Goal: Task Accomplishment & Management: Use online tool/utility

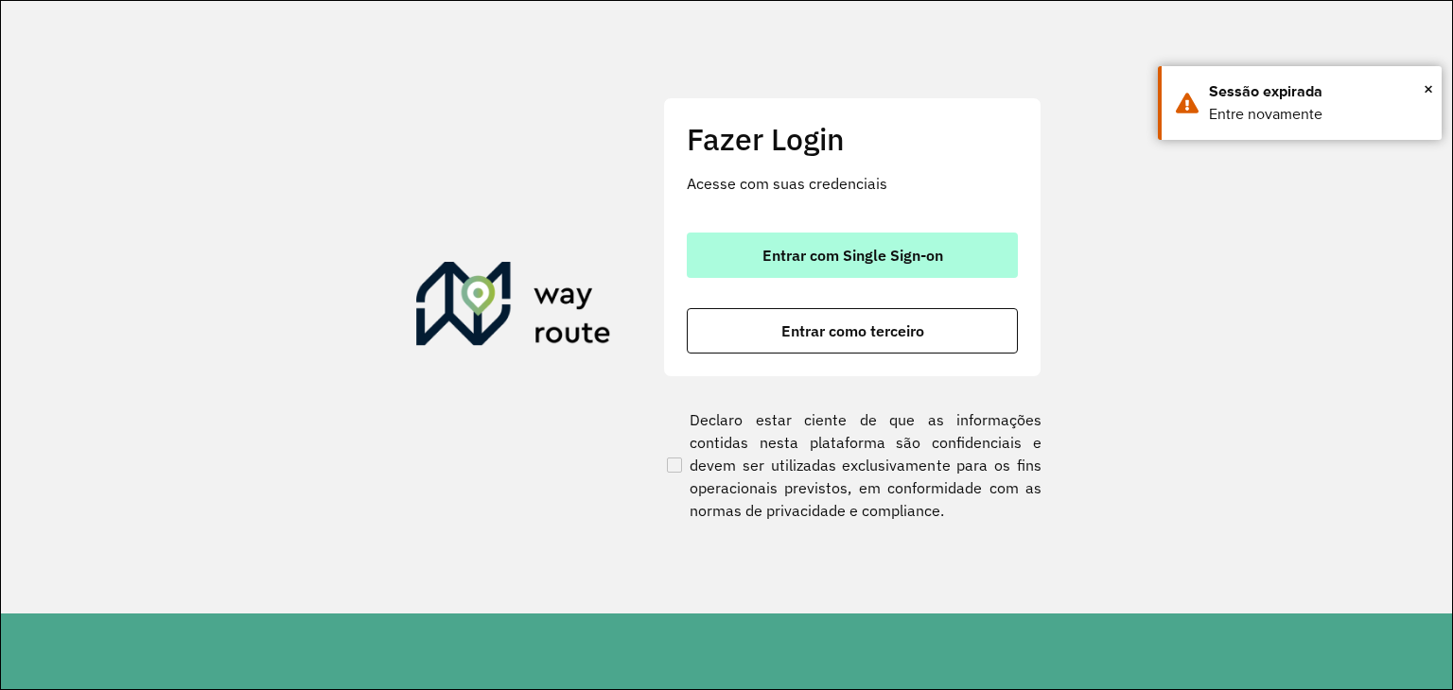
click at [861, 261] on span "Entrar com Single Sign-on" at bounding box center [852, 255] width 181 height 15
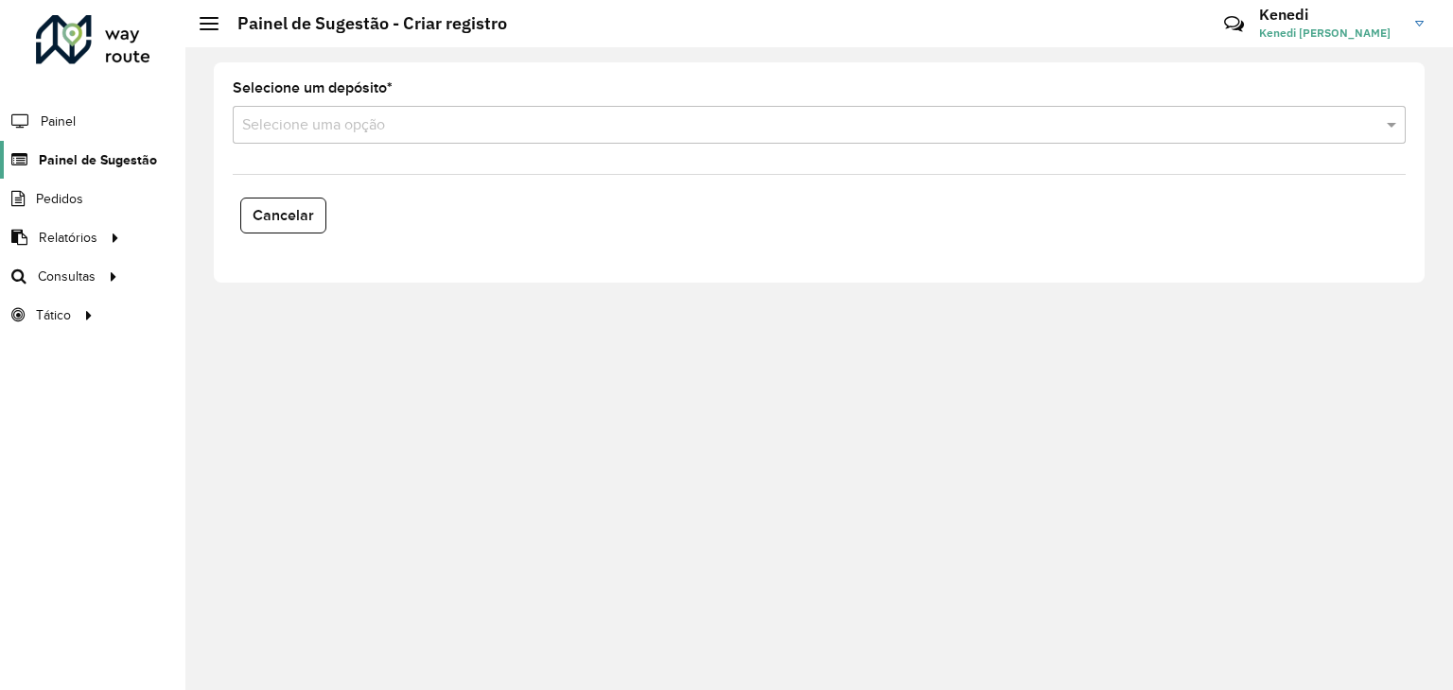
click at [78, 162] on span "Painel de Sugestão" at bounding box center [98, 160] width 118 height 20
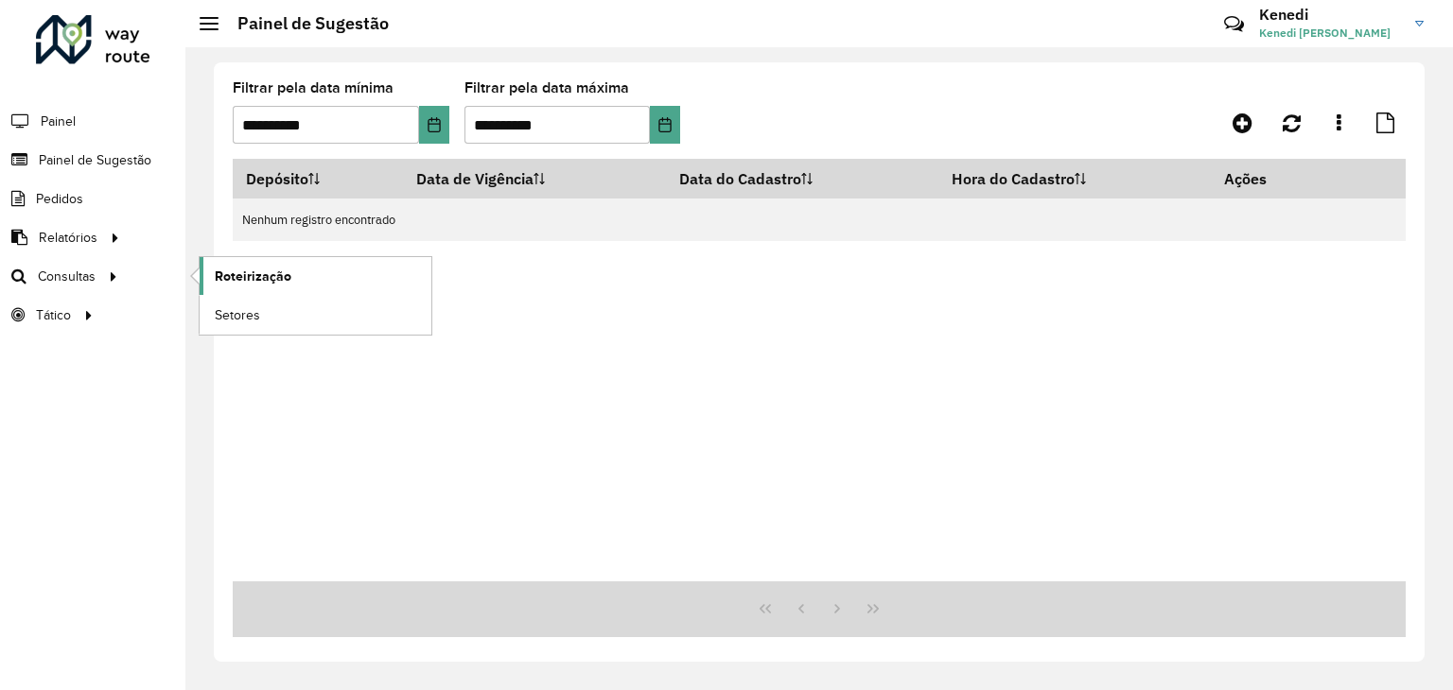
click at [218, 277] on span "Roteirização" at bounding box center [253, 277] width 77 height 20
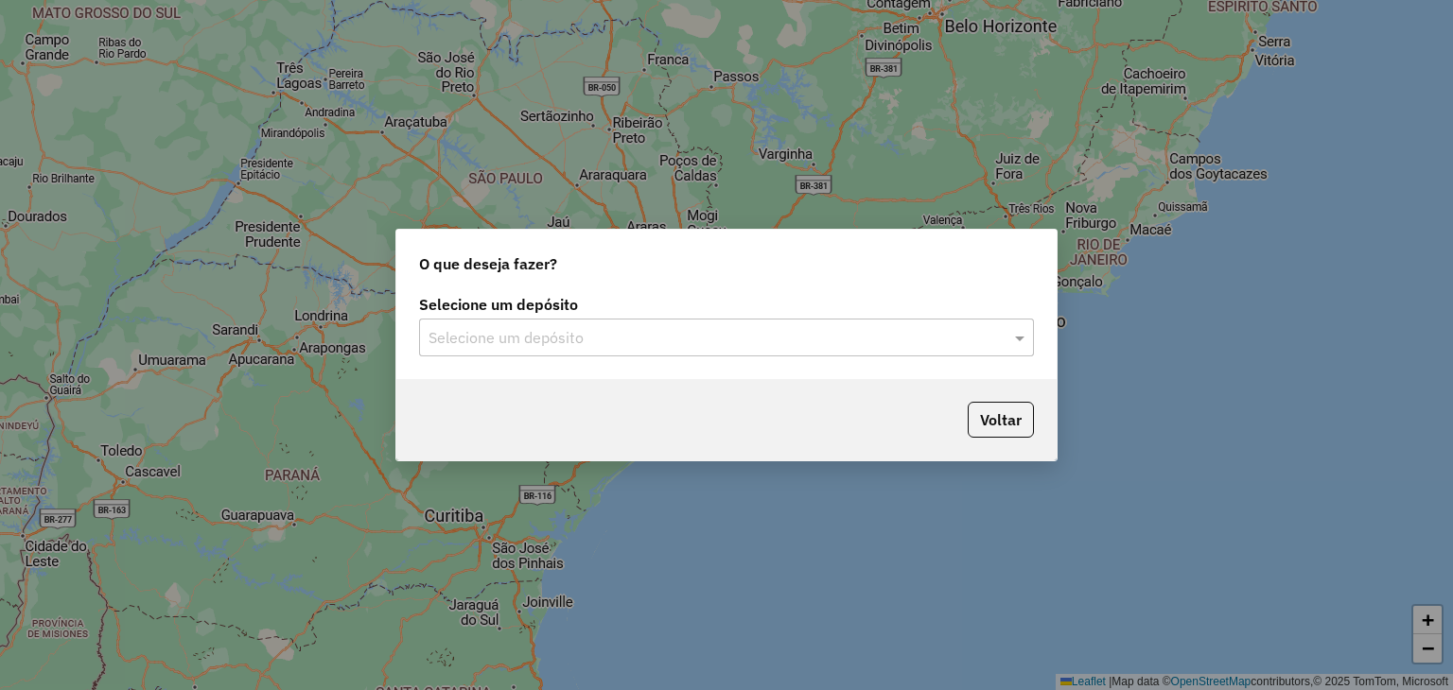
click at [674, 331] on input "text" at bounding box center [707, 338] width 558 height 23
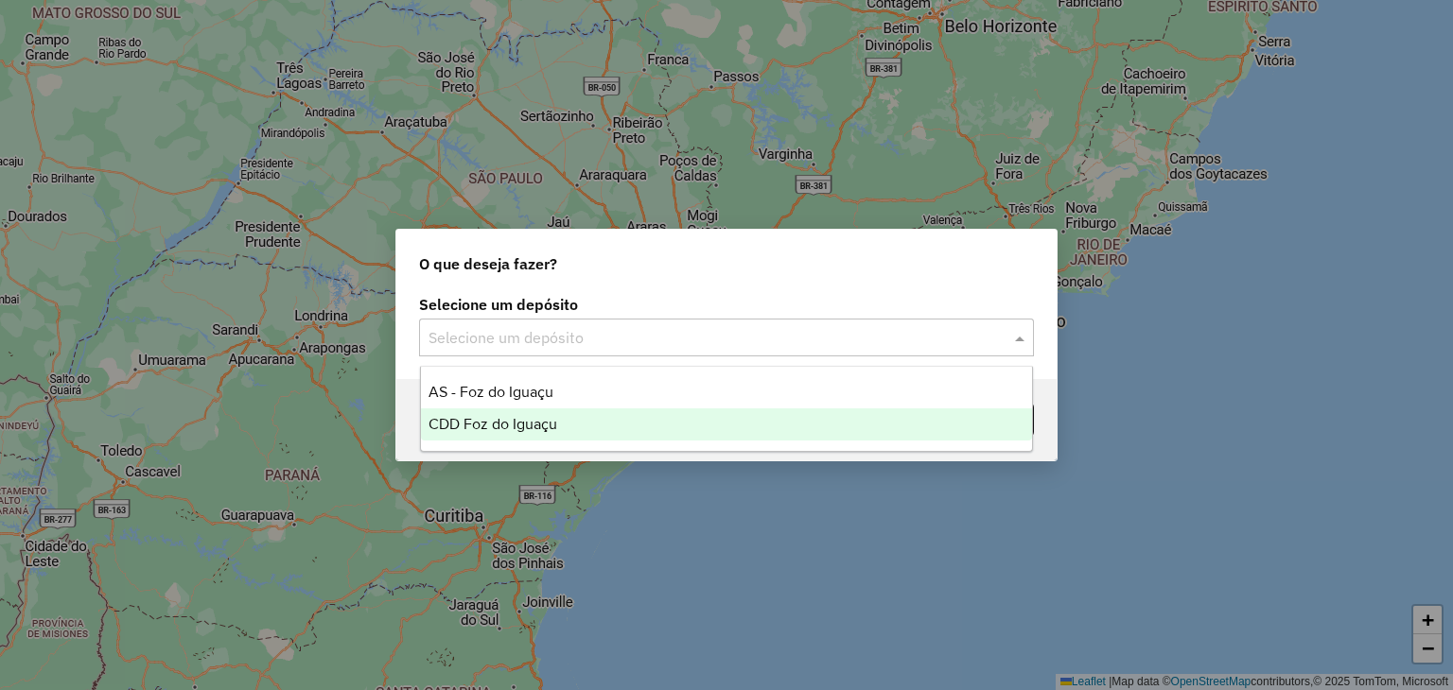
click at [501, 417] on span "CDD Foz do Iguaçu" at bounding box center [492, 424] width 129 height 16
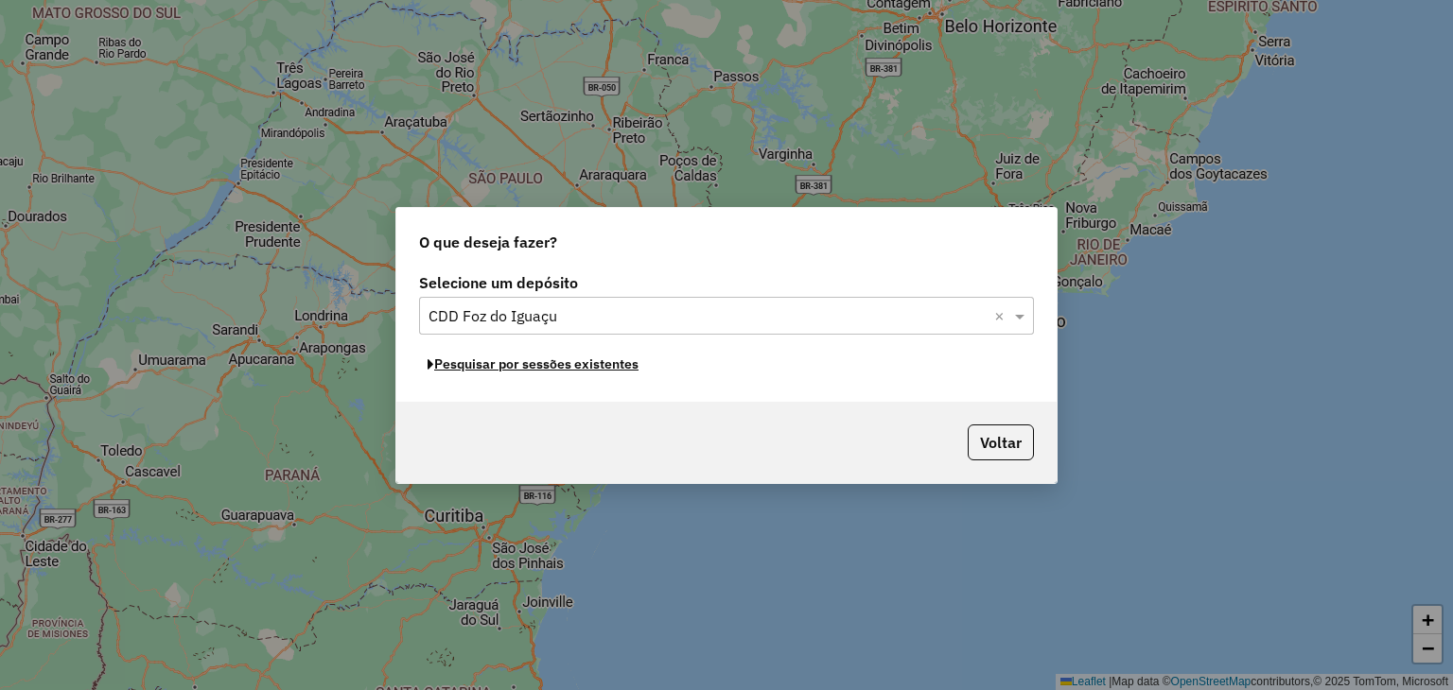
click at [579, 369] on button "Pesquisar por sessões existentes" at bounding box center [533, 364] width 228 height 29
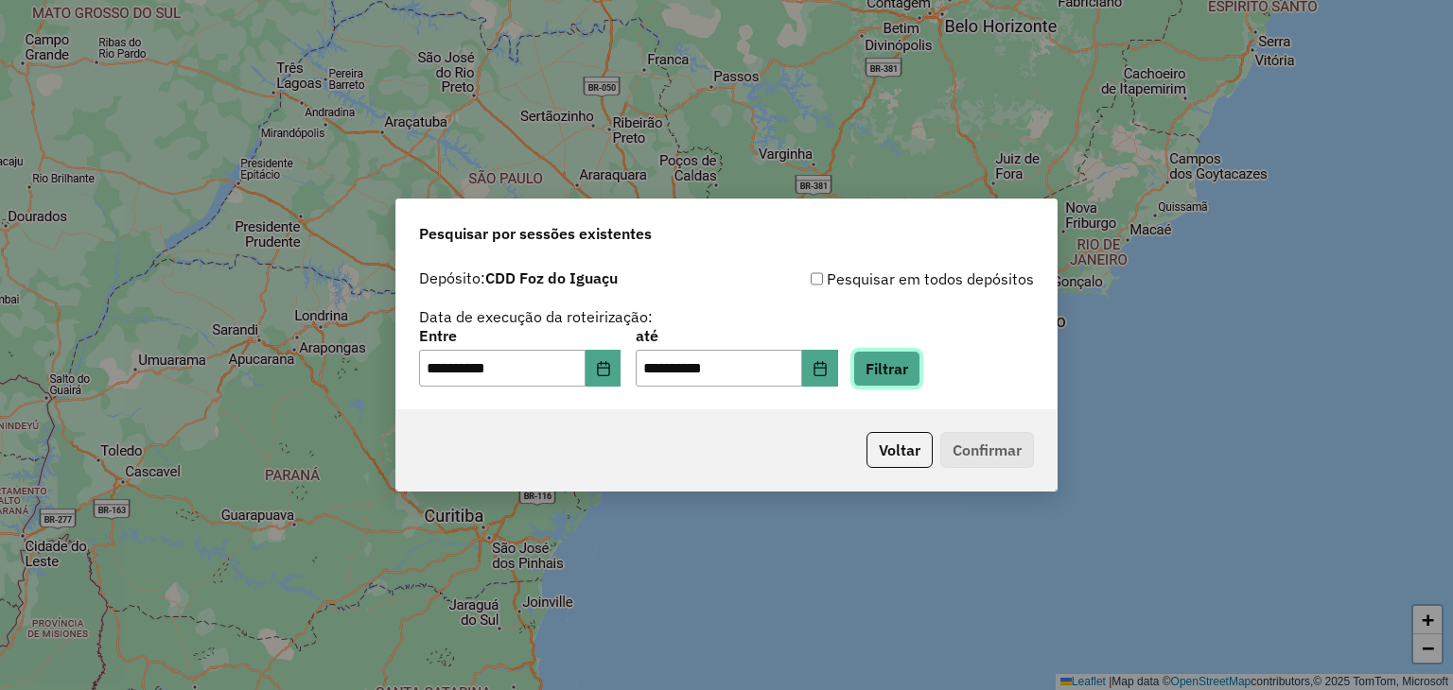
click at [903, 379] on button "Filtrar" at bounding box center [886, 369] width 67 height 36
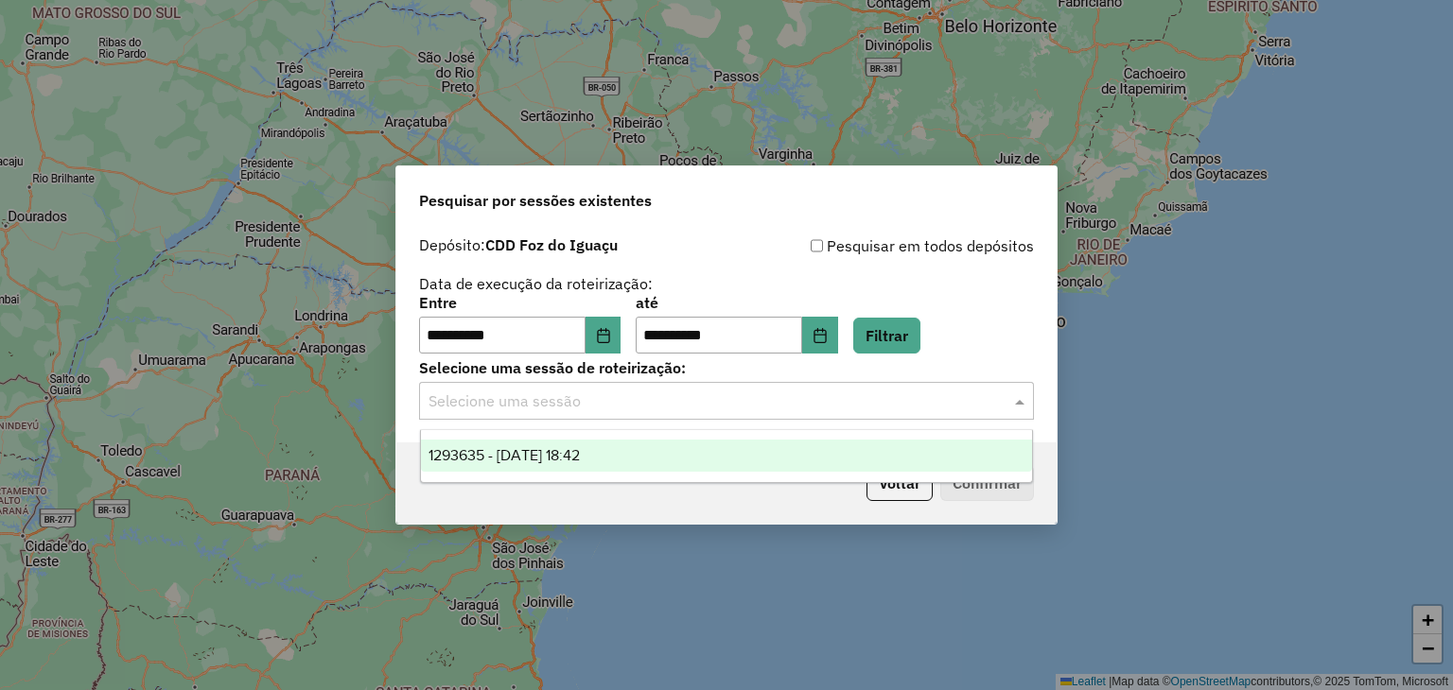
click at [732, 418] on div "Selecione uma sessão" at bounding box center [726, 401] width 615 height 38
click at [638, 455] on div "1293635 - 13/10/2025 18:42" at bounding box center [727, 456] width 612 height 32
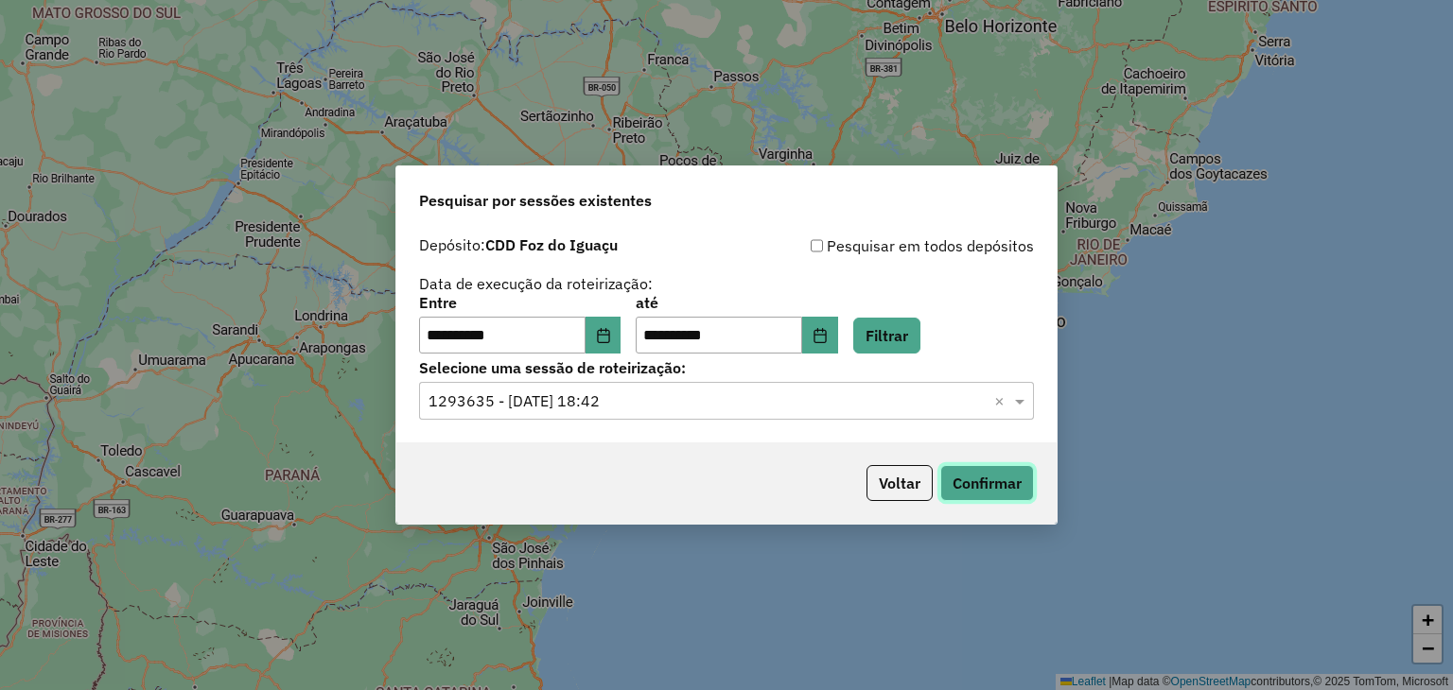
click at [987, 483] on button "Confirmar" at bounding box center [987, 483] width 94 height 36
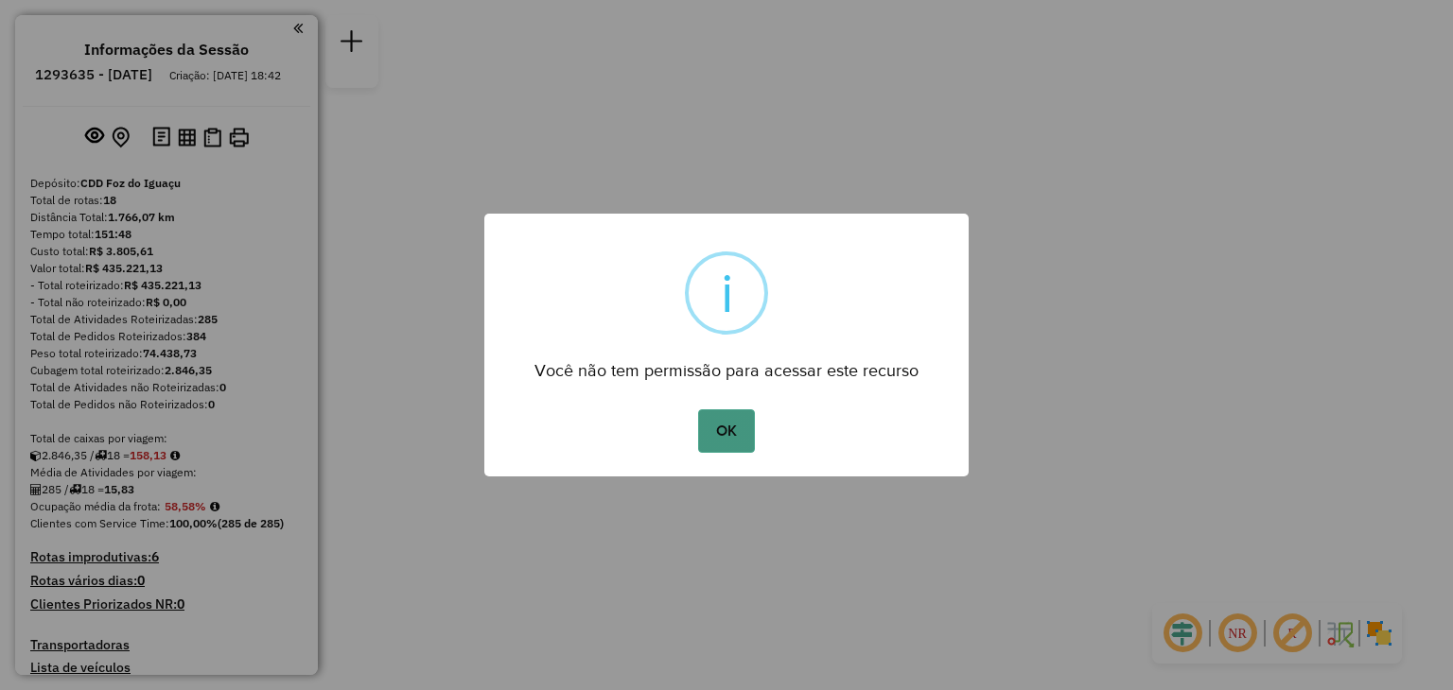
click at [732, 431] on button "OK" at bounding box center [726, 431] width 56 height 44
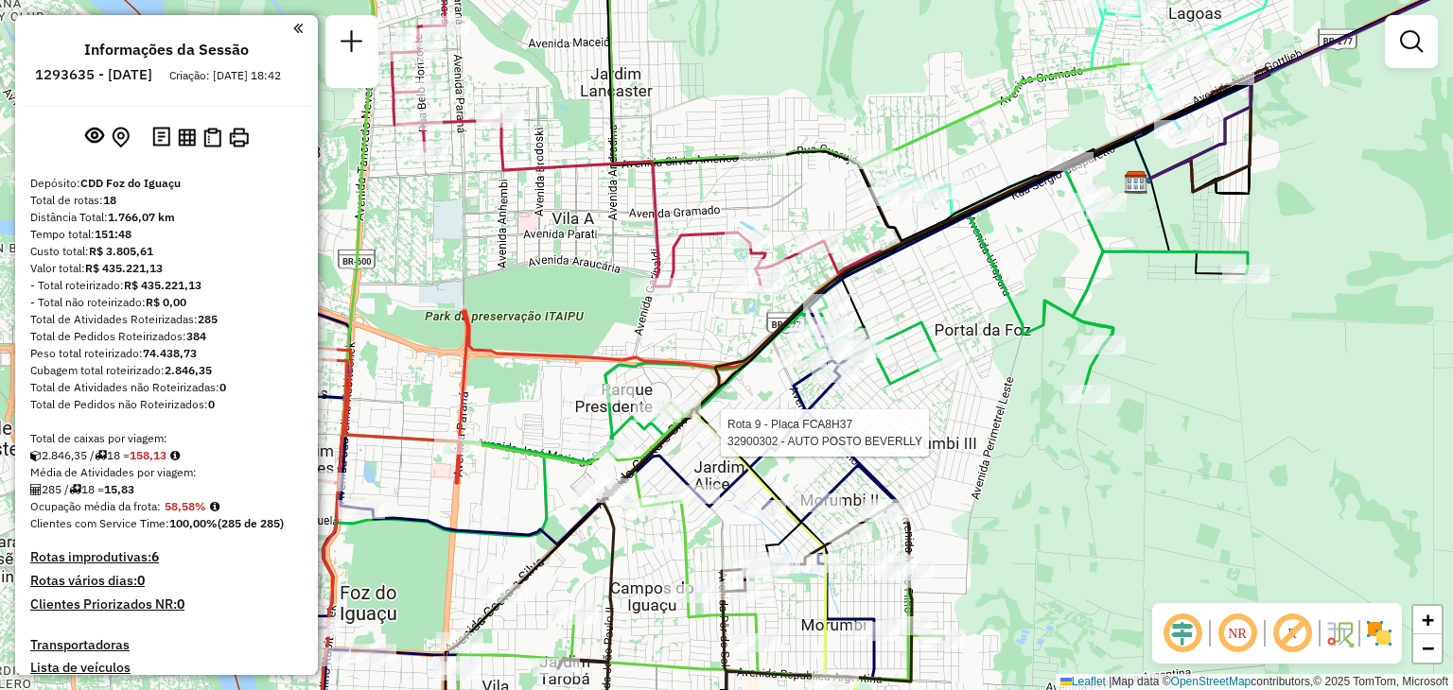
select select "**********"
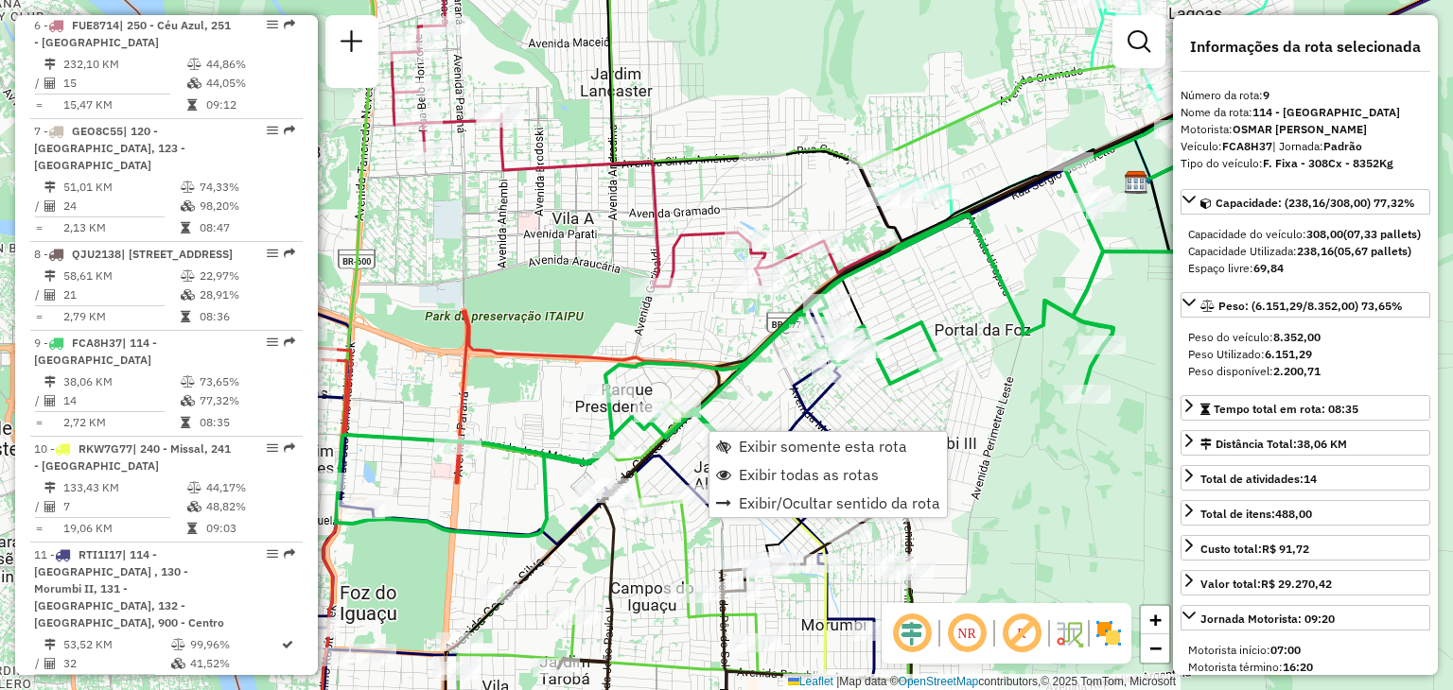
scroll to position [1655, 0]
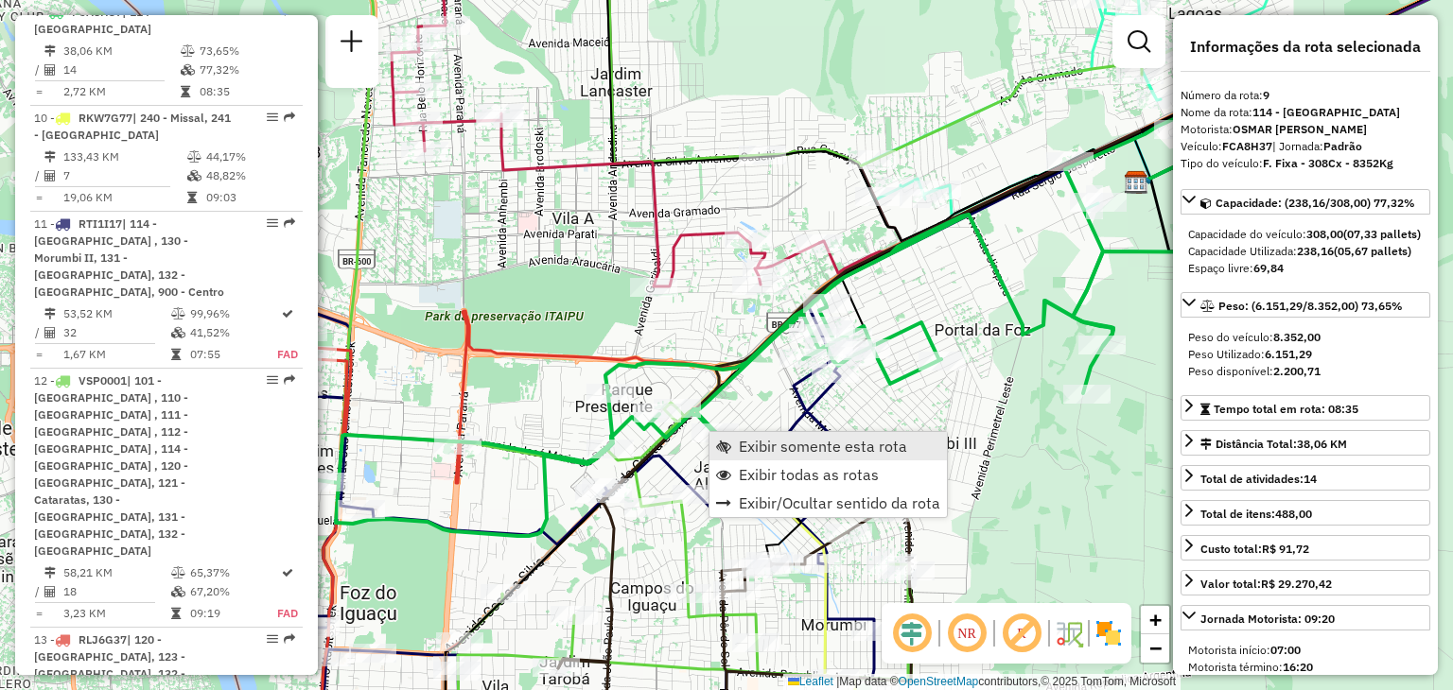
click at [780, 445] on span "Exibir somente esta rota" at bounding box center [823, 446] width 168 height 15
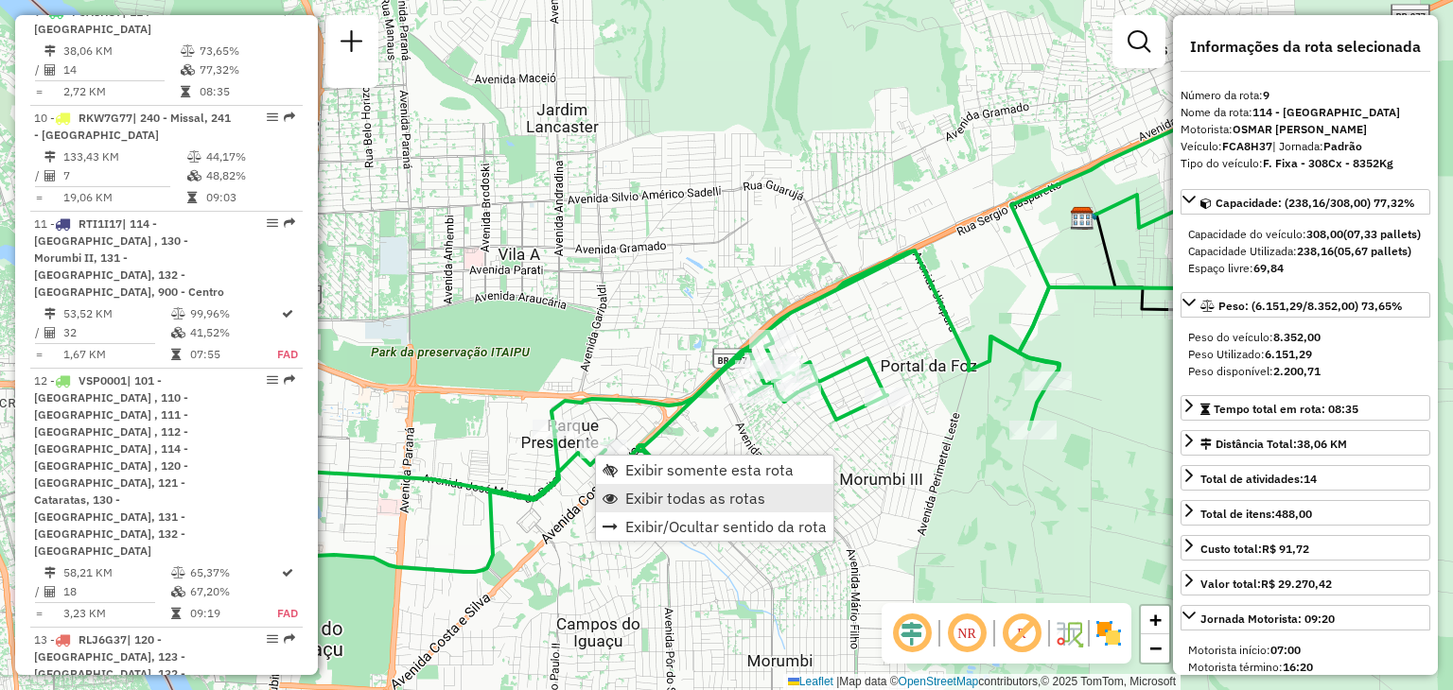
click at [687, 505] on span "Exibir todas as rotas" at bounding box center [695, 498] width 140 height 15
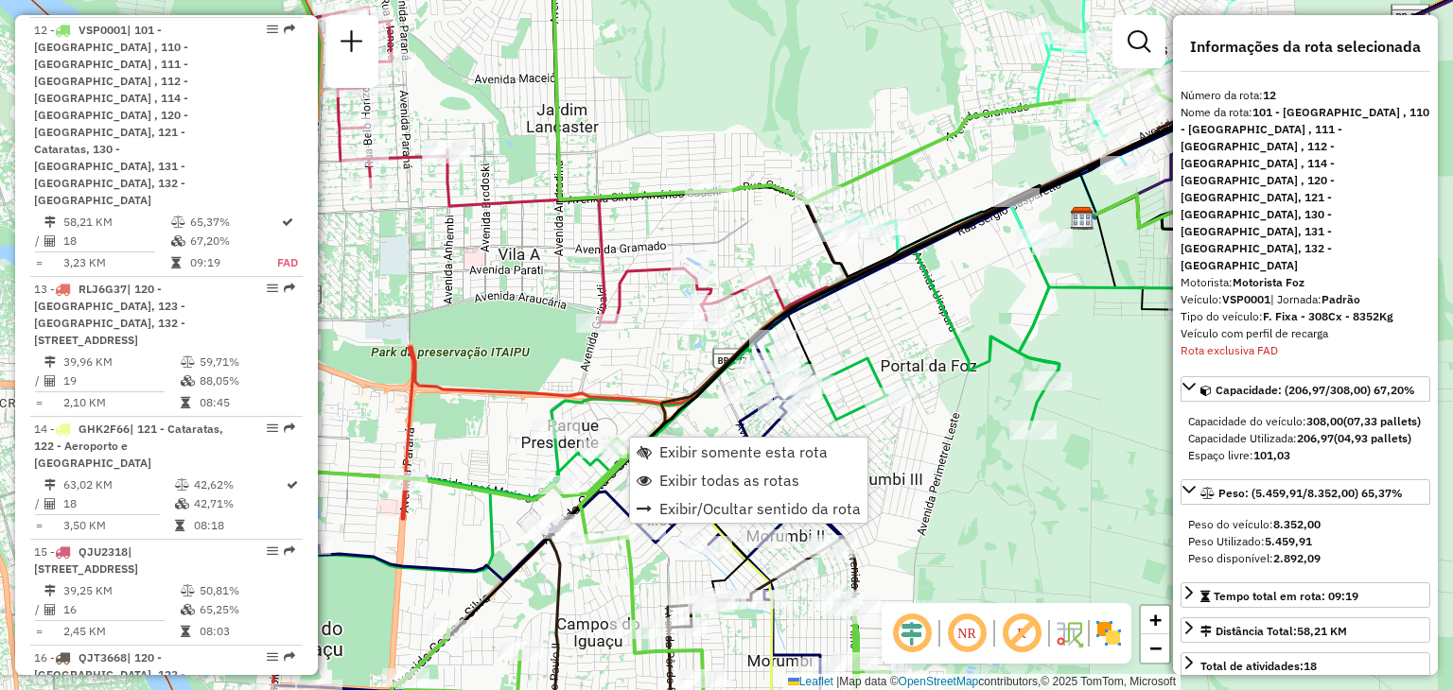
scroll to position [2005, 0]
click at [679, 452] on span "Exibir somente esta rota" at bounding box center [743, 451] width 168 height 15
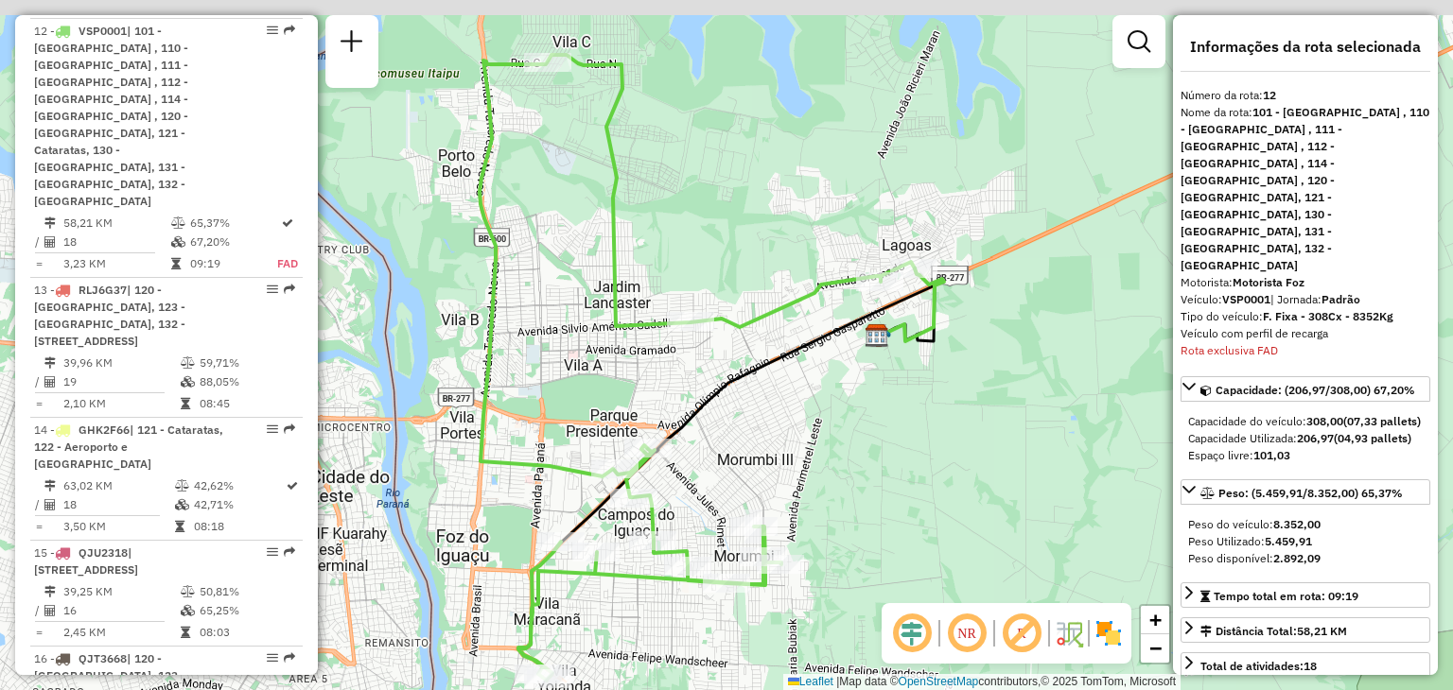
drag, startPoint x: 845, startPoint y: 337, endPoint x: 828, endPoint y: 396, distance: 62.0
click at [828, 396] on div "Janela de atendimento Grade de atendimento Capacidade Transportadoras Veículos …" at bounding box center [726, 345] width 1453 height 690
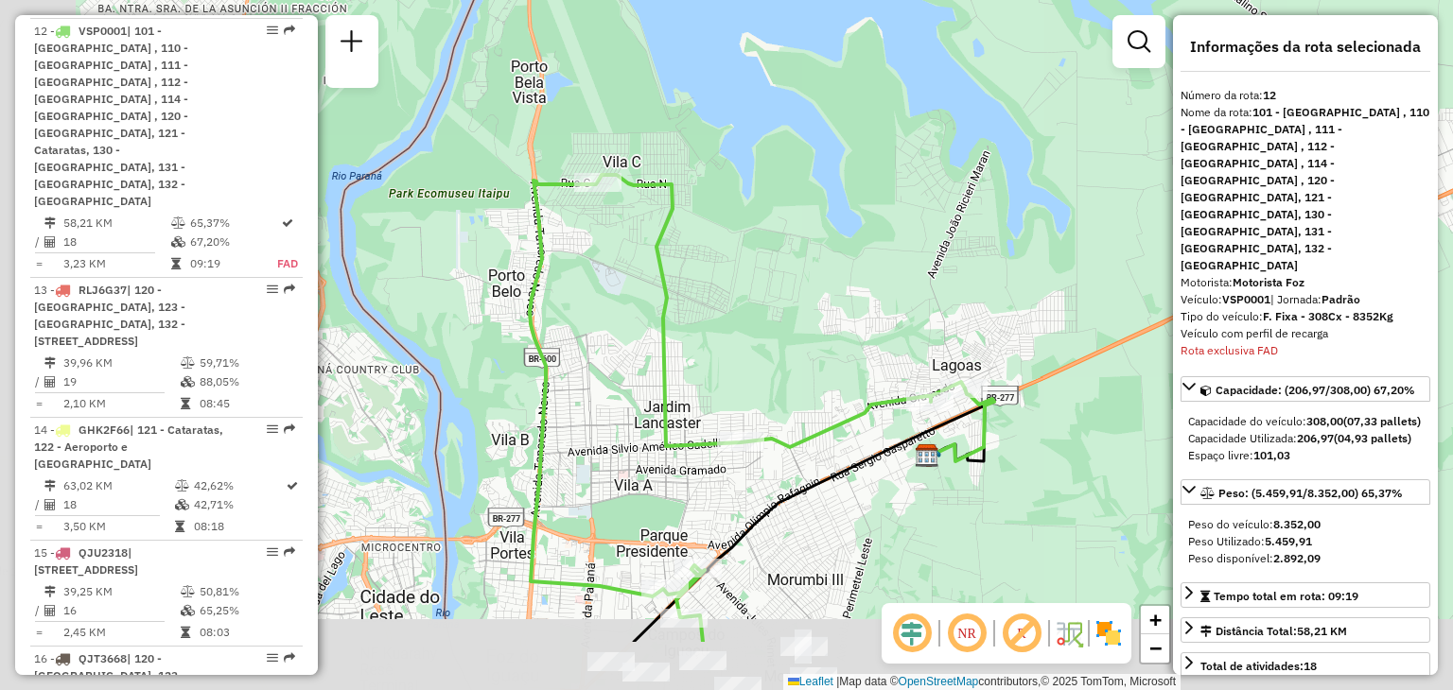
drag, startPoint x: 504, startPoint y: 317, endPoint x: 599, endPoint y: 202, distance: 148.4
click at [598, 203] on div "Janela de atendimento Grade de atendimento Capacidade Transportadoras Veículos …" at bounding box center [726, 345] width 1453 height 690
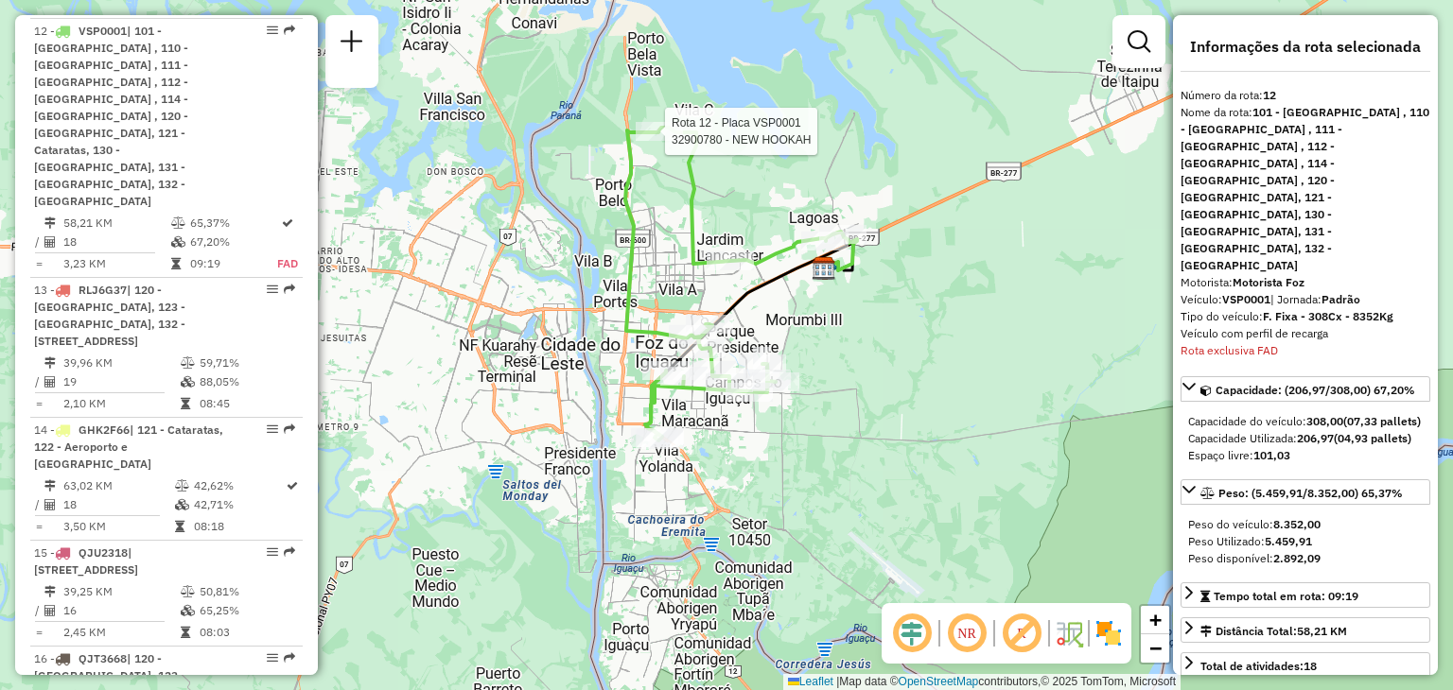
drag, startPoint x: 747, startPoint y: 368, endPoint x: 765, endPoint y: 311, distance: 59.5
click at [765, 311] on div "Rota 12 - Placa VSP0001 32900780 - NEW HOOKAH Janela de atendimento Grade de at…" at bounding box center [726, 345] width 1453 height 690
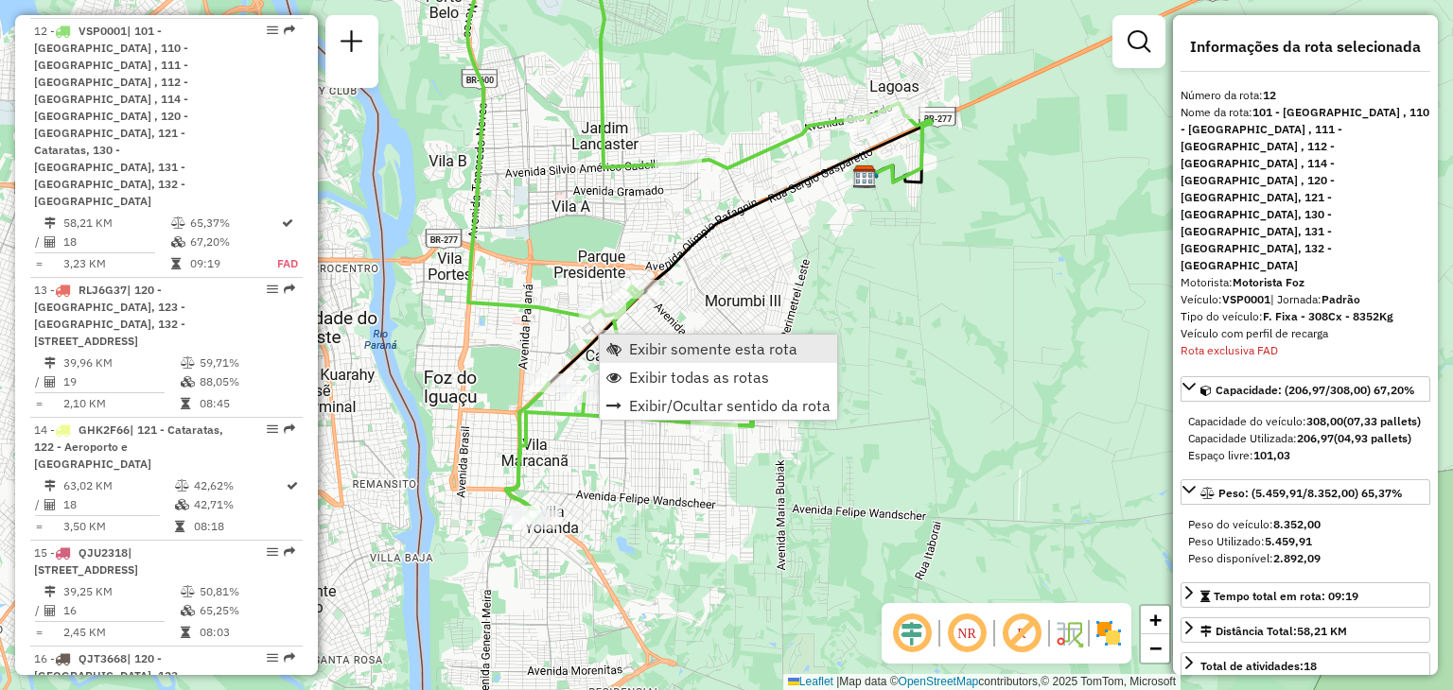
click at [681, 350] on span "Exibir somente esta rota" at bounding box center [713, 348] width 168 height 15
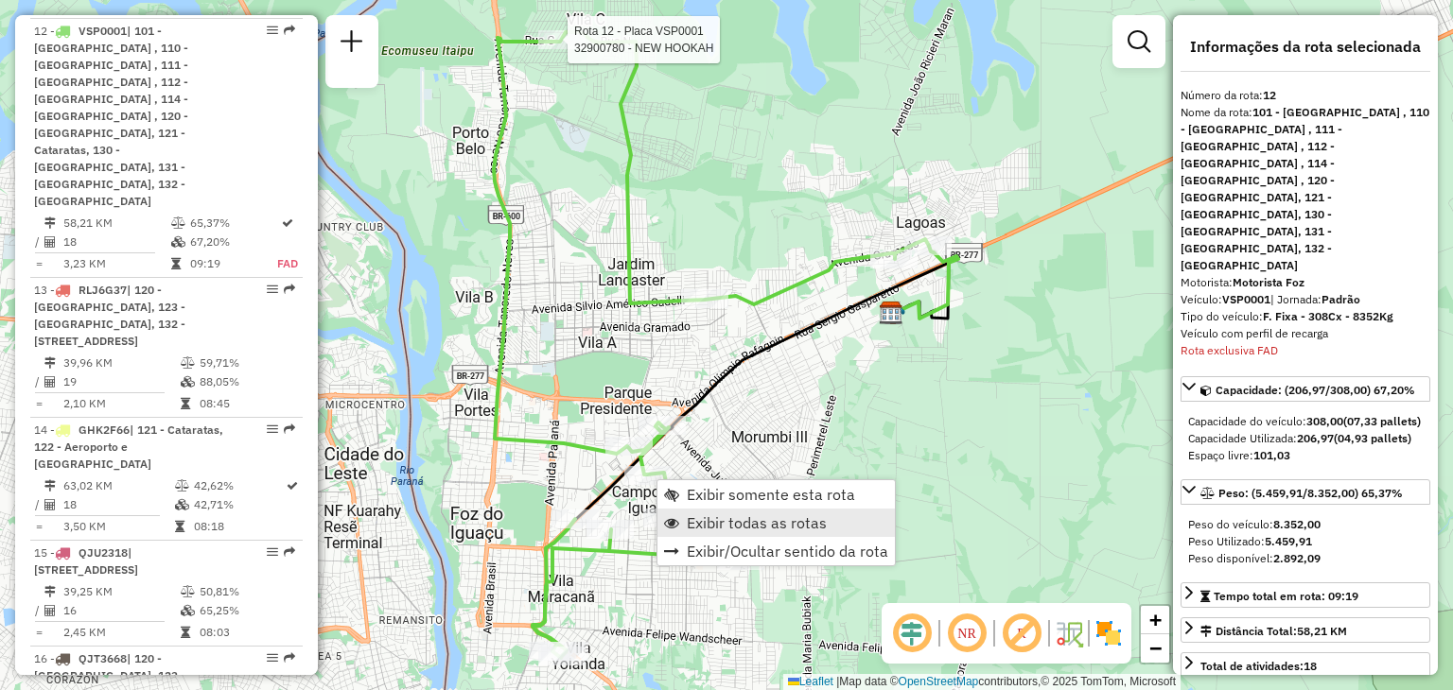
click at [714, 515] on span "Exibir todas as rotas" at bounding box center [757, 522] width 140 height 15
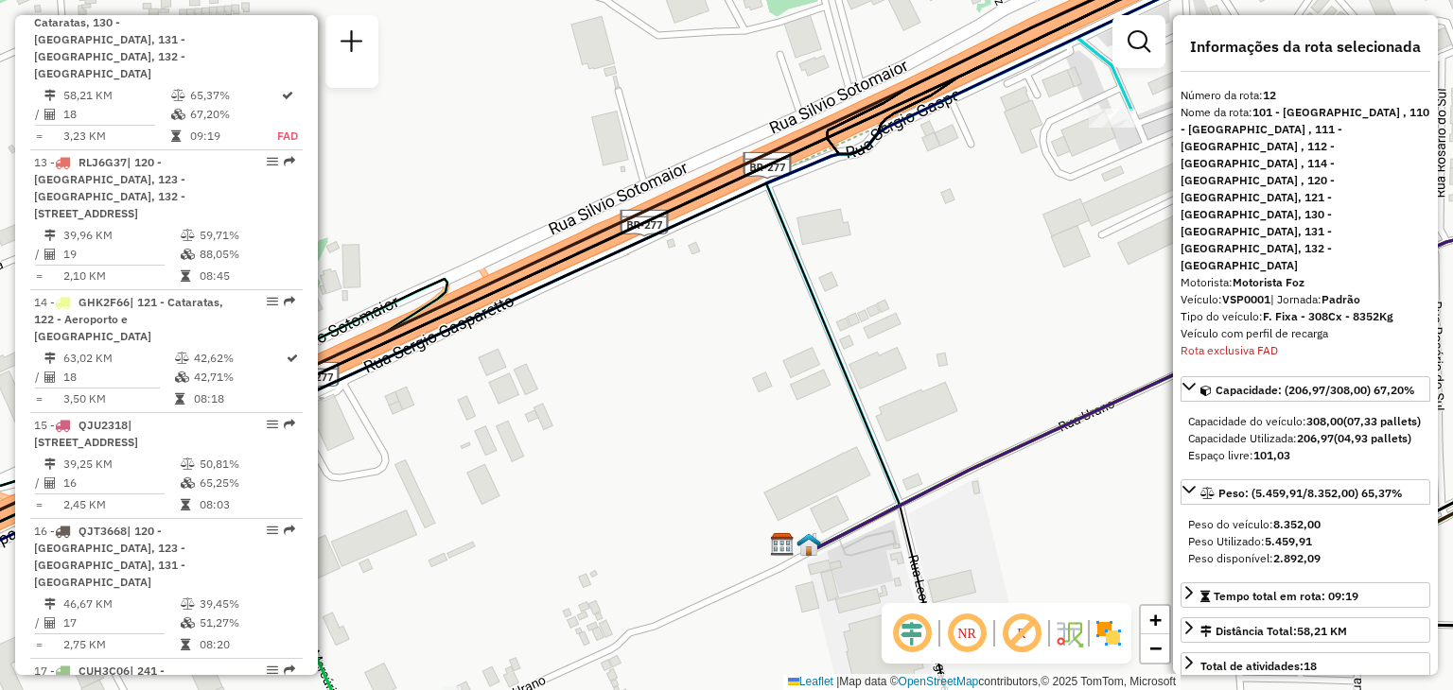
scroll to position [2220, 0]
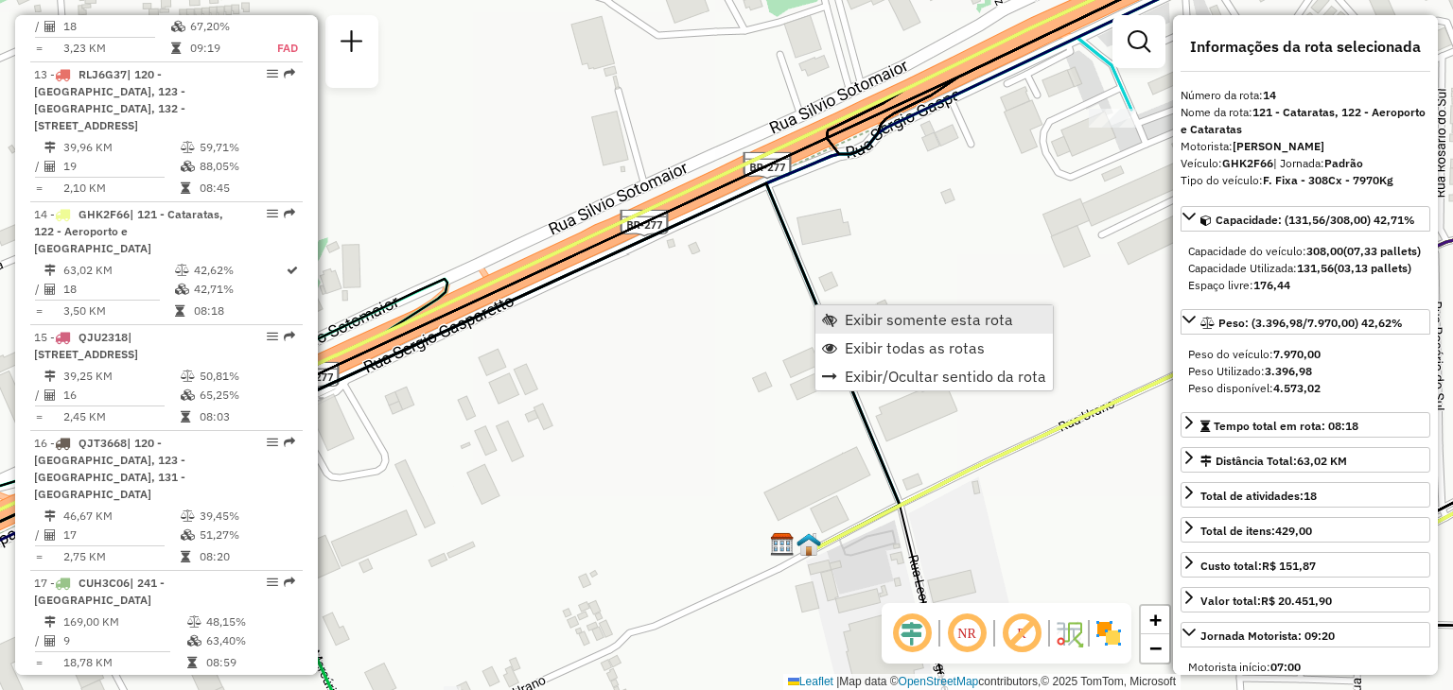
click at [853, 319] on span "Exibir somente esta rota" at bounding box center [928, 319] width 168 height 15
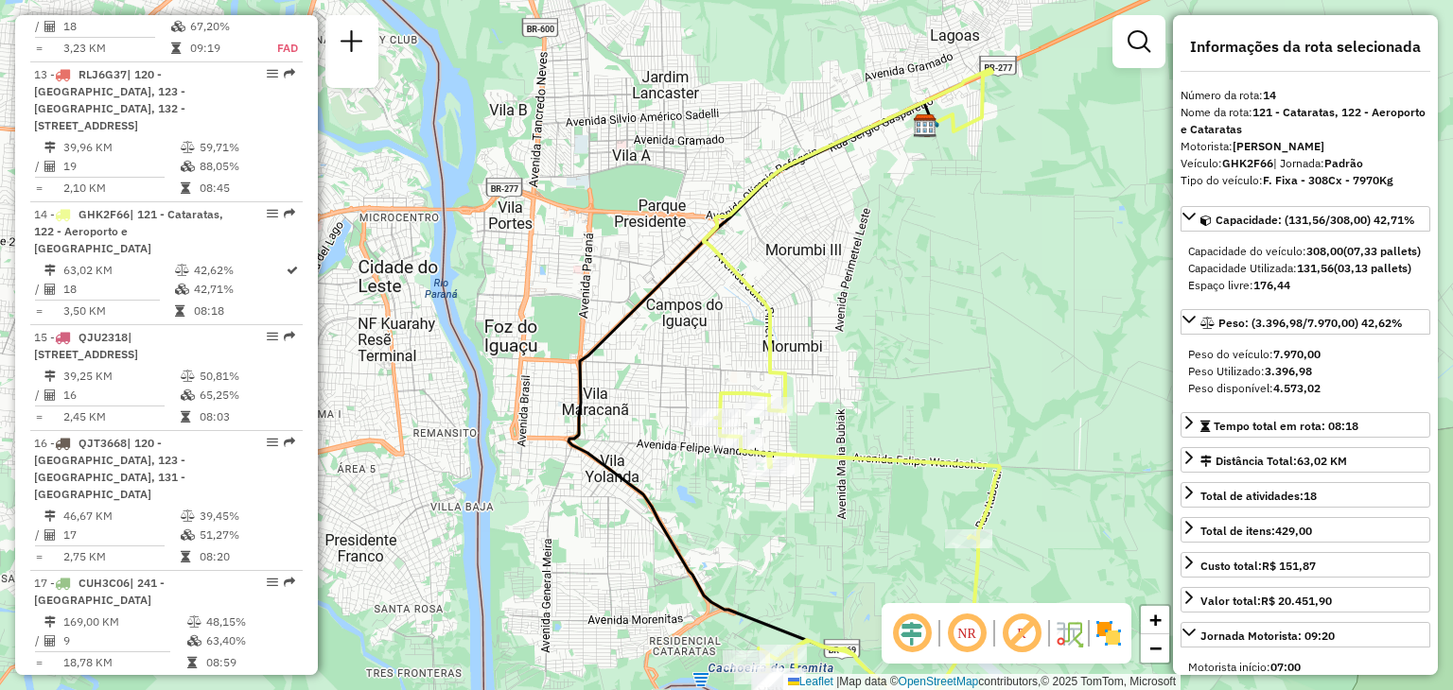
drag, startPoint x: 843, startPoint y: 237, endPoint x: 869, endPoint y: 284, distance: 53.4
click at [869, 284] on div "Janela de atendimento Grade de atendimento Capacidade Transportadoras Veículos …" at bounding box center [726, 345] width 1453 height 690
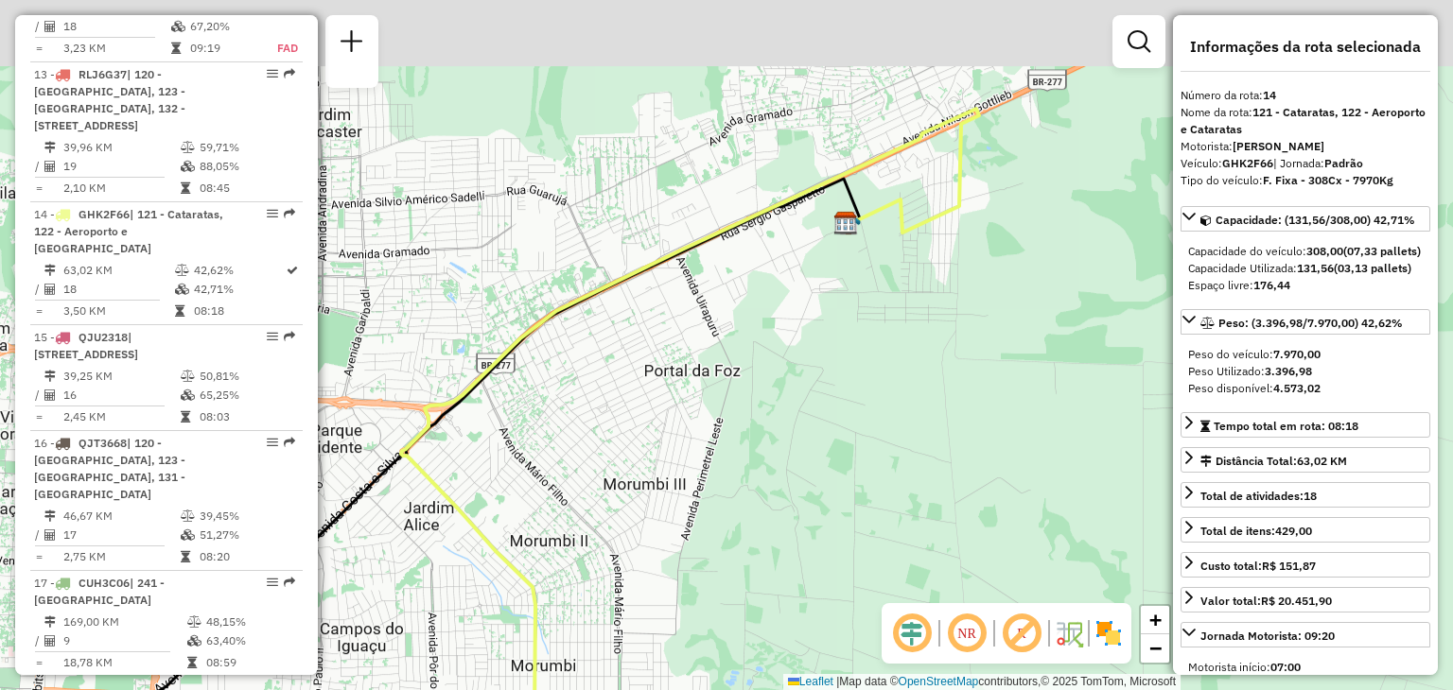
drag, startPoint x: 834, startPoint y: 173, endPoint x: 903, endPoint y: 268, distance: 117.1
click at [903, 268] on div "Janela de atendimento Grade de atendimento Capacidade Transportadoras Veículos …" at bounding box center [726, 345] width 1453 height 690
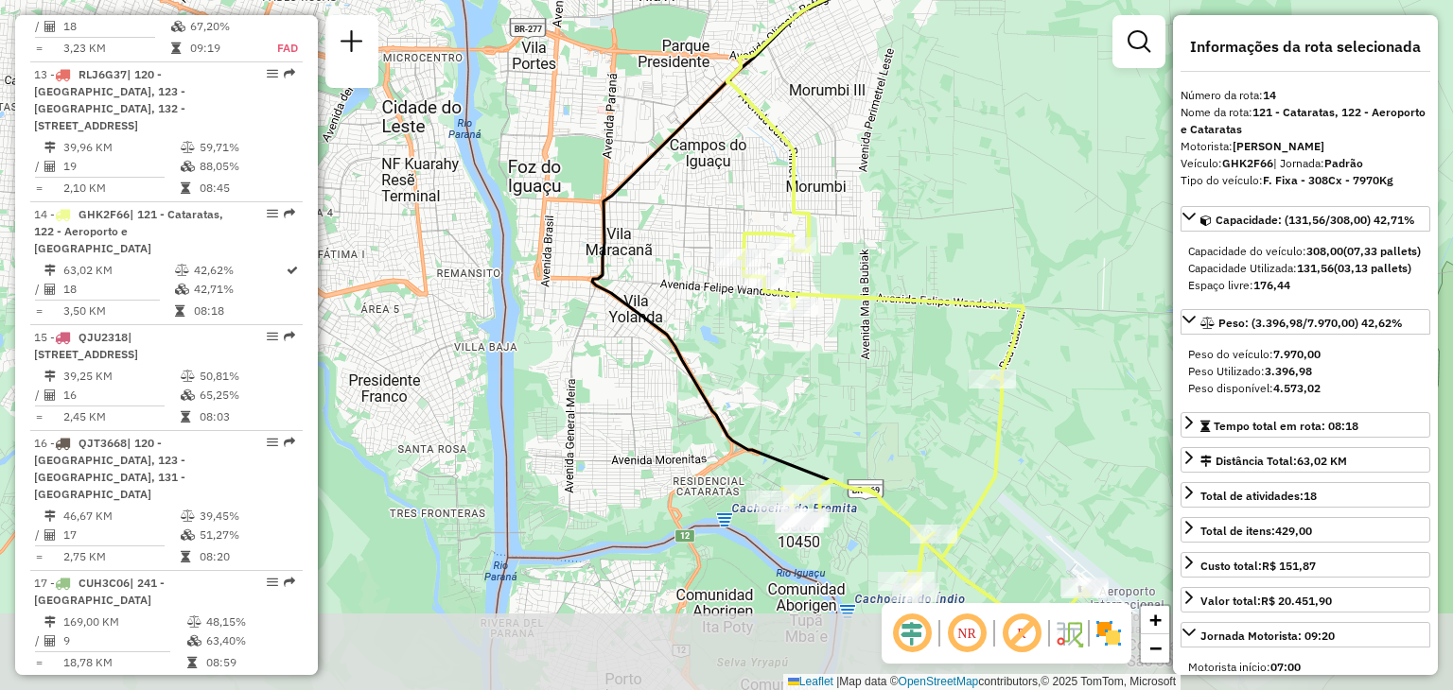
drag, startPoint x: 859, startPoint y: 338, endPoint x: 874, endPoint y: 194, distance: 144.5
click at [873, 194] on div "Janela de atendimento Grade de atendimento Capacidade Transportadoras Veículos …" at bounding box center [726, 345] width 1453 height 690
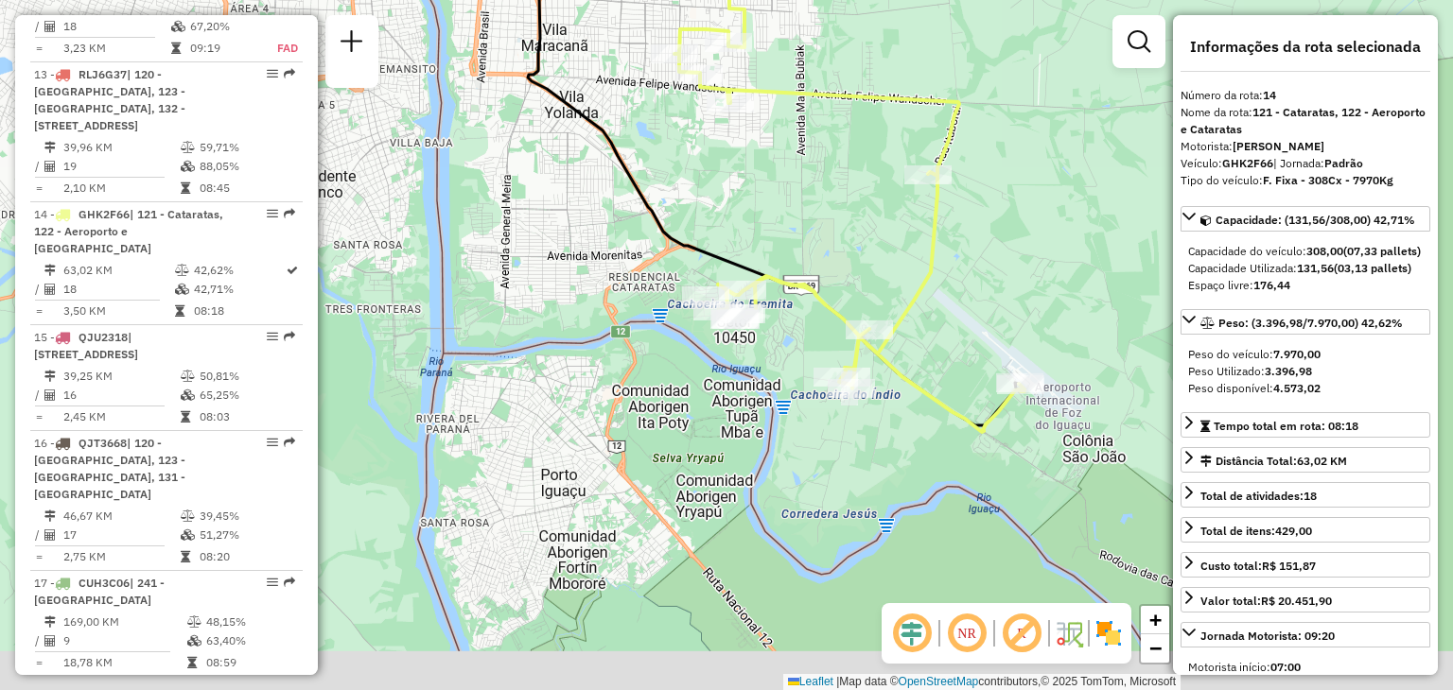
drag, startPoint x: 1029, startPoint y: 441, endPoint x: 968, endPoint y: 254, distance: 195.9
click at [968, 254] on div "Janela de atendimento Grade de atendimento Capacidade Transportadoras Veículos …" at bounding box center [726, 345] width 1453 height 690
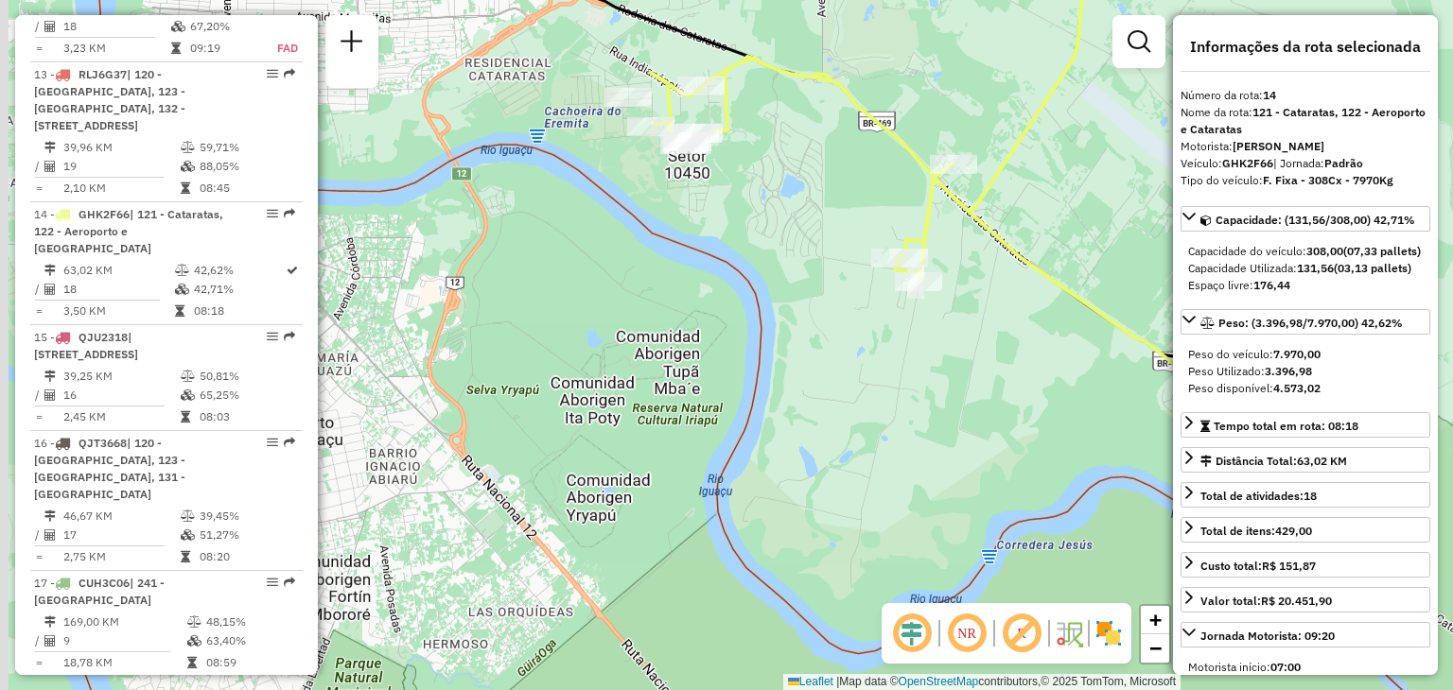
drag, startPoint x: 629, startPoint y: 245, endPoint x: 868, endPoint y: 246, distance: 239.3
click at [862, 247] on div "Janela de atendimento Grade de atendimento Capacidade Transportadoras Veículos …" at bounding box center [726, 345] width 1453 height 690
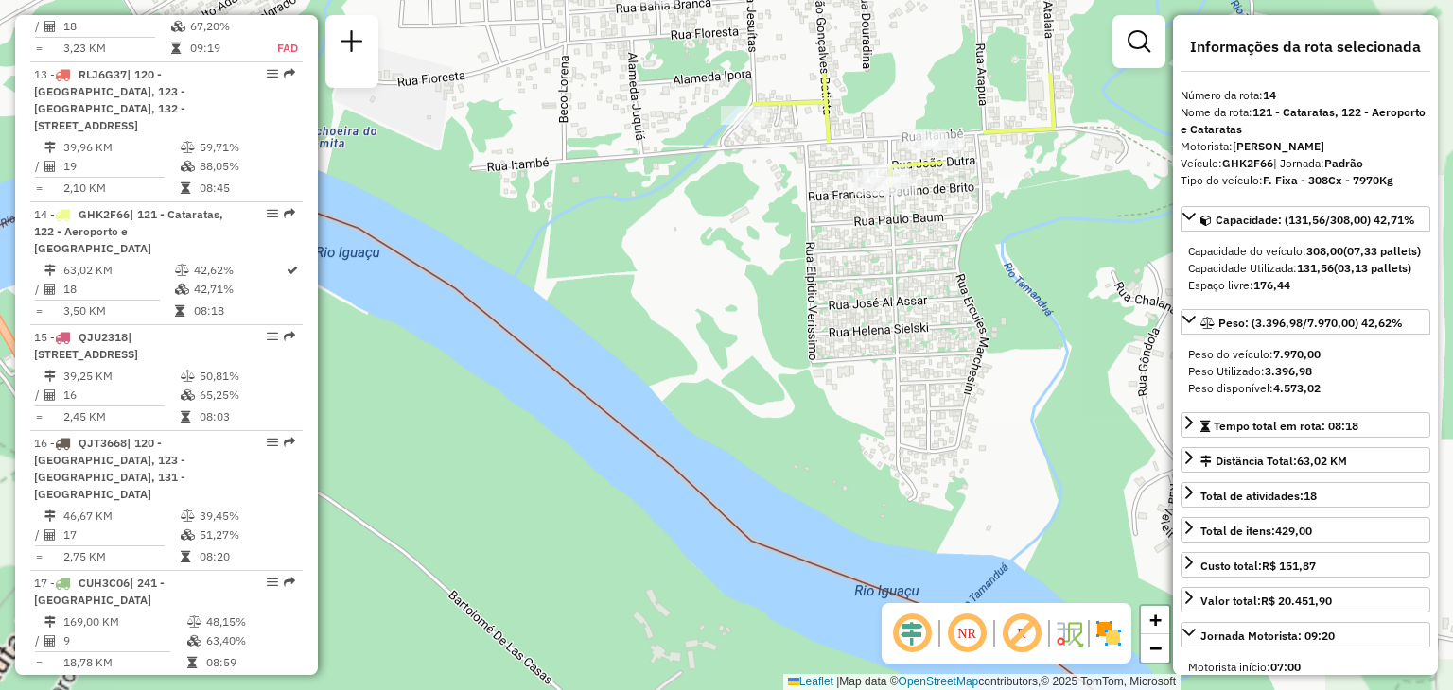
drag, startPoint x: 840, startPoint y: 77, endPoint x: 877, endPoint y: 222, distance: 150.2
click at [874, 222] on div "Janela de atendimento Grade de atendimento Capacidade Transportadoras Veículos …" at bounding box center [726, 345] width 1453 height 690
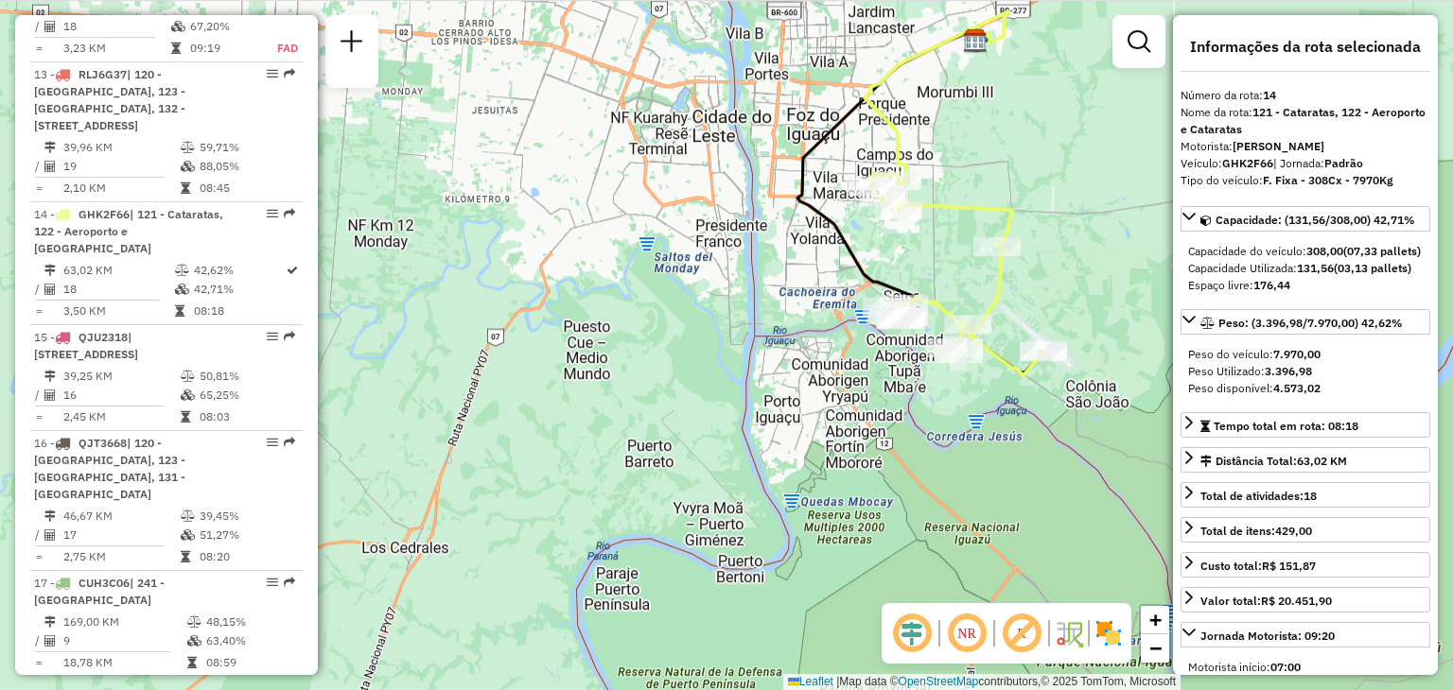
drag, startPoint x: 878, startPoint y: 160, endPoint x: 889, endPoint y: 297, distance: 137.6
click at [858, 294] on div "Janela de atendimento Grade de atendimento Capacidade Transportadoras Veículos …" at bounding box center [726, 345] width 1453 height 690
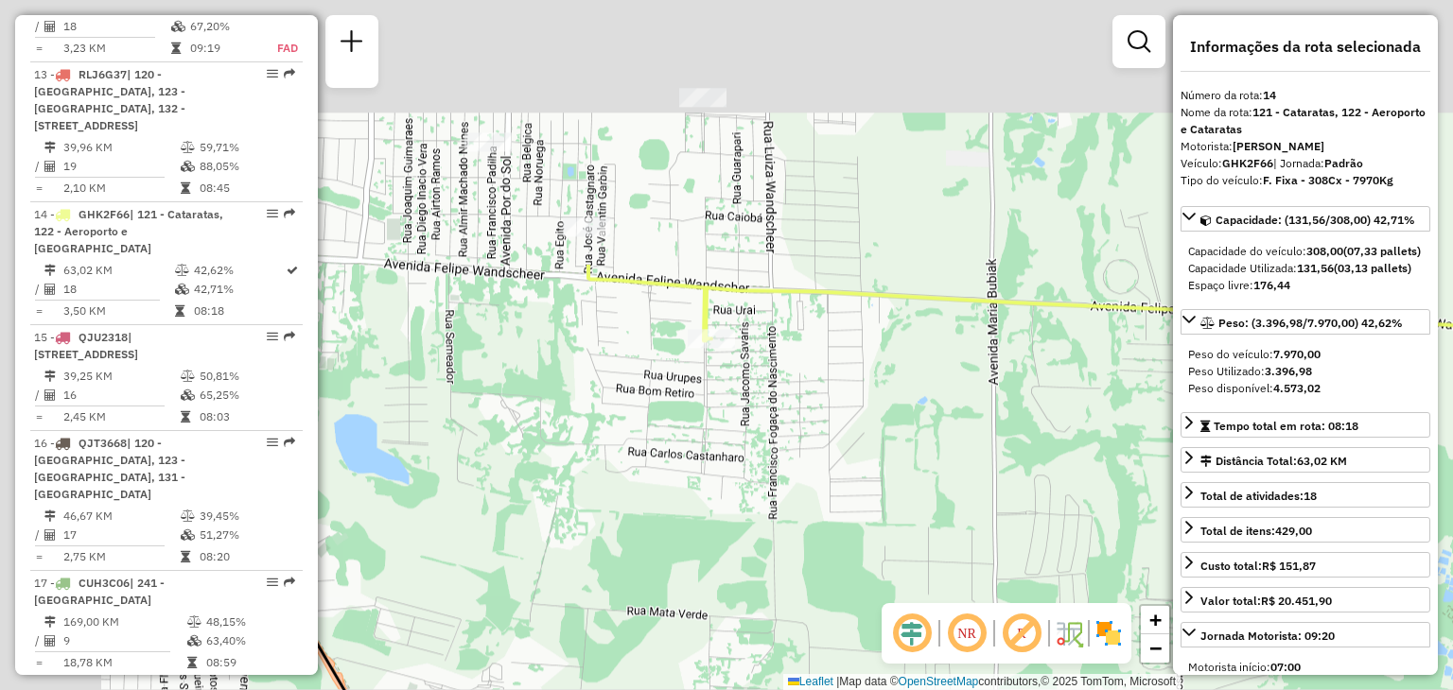
drag, startPoint x: 619, startPoint y: 204, endPoint x: 768, endPoint y: 378, distance: 228.7
click at [768, 378] on div "Janela de atendimento Grade de atendimento Capacidade Transportadoras Veículos …" at bounding box center [726, 345] width 1453 height 690
